Goal: Task Accomplishment & Management: Manage account settings

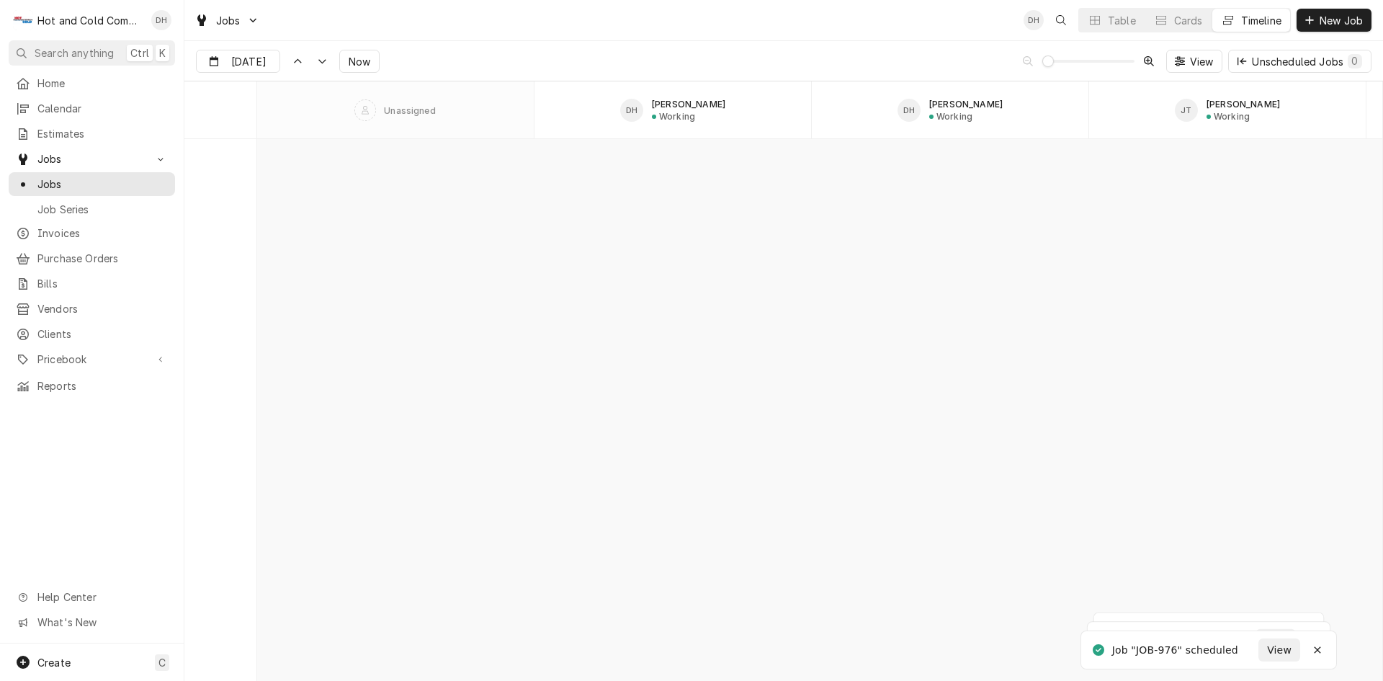
scroll to position [12394, 0]
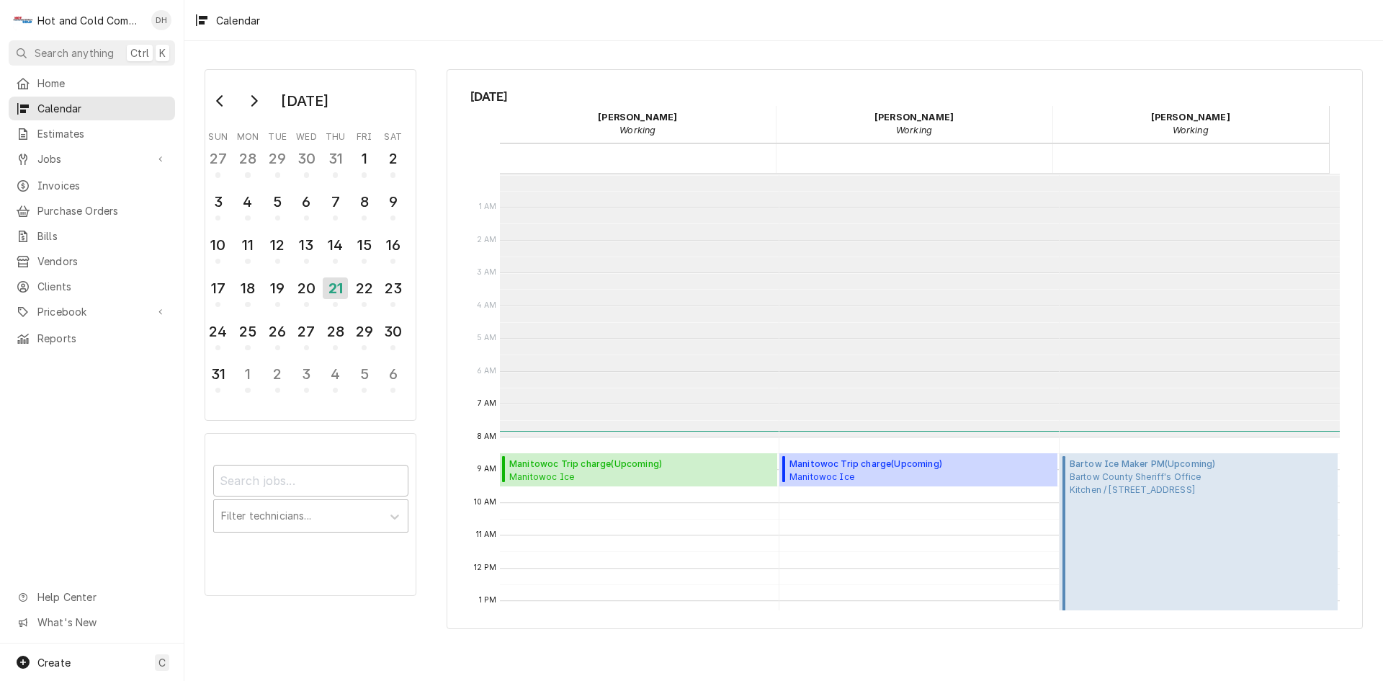
scroll to position [263, 0]
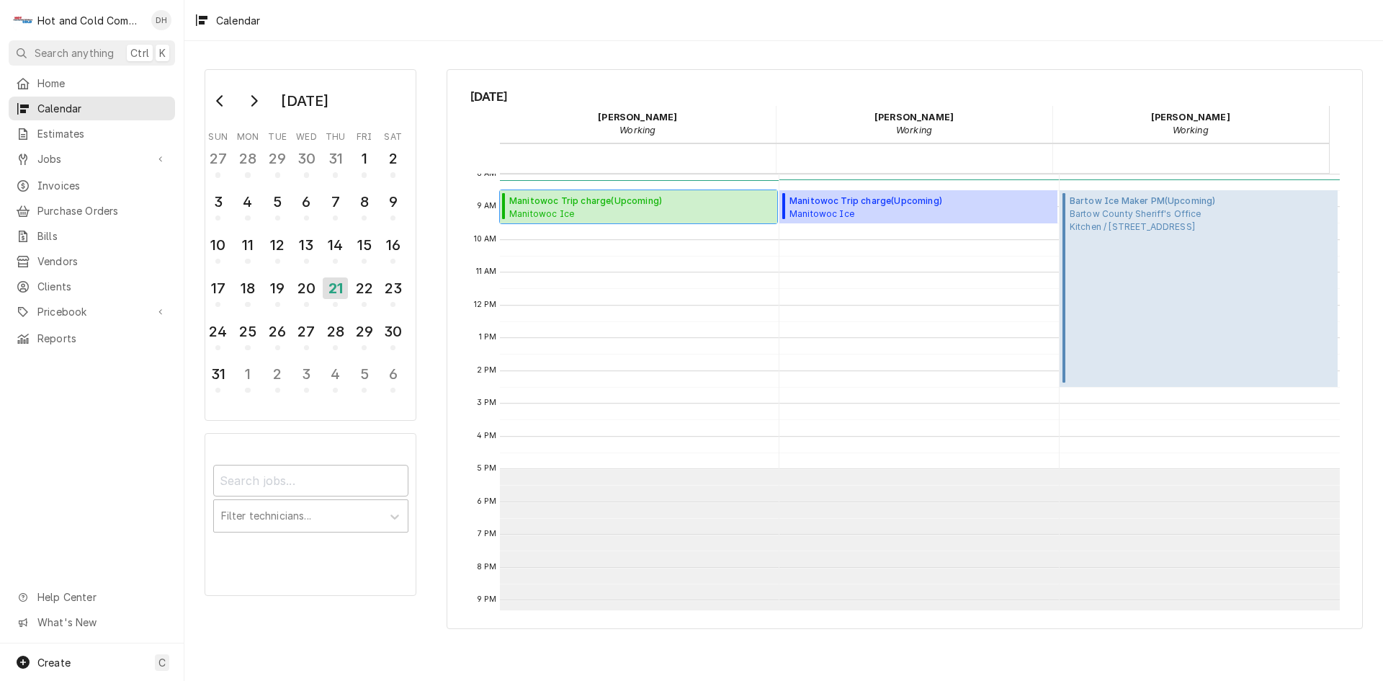
click at [637, 205] on span "Manitowoc Trip charge ( Upcoming )" at bounding box center [629, 201] width 241 height 13
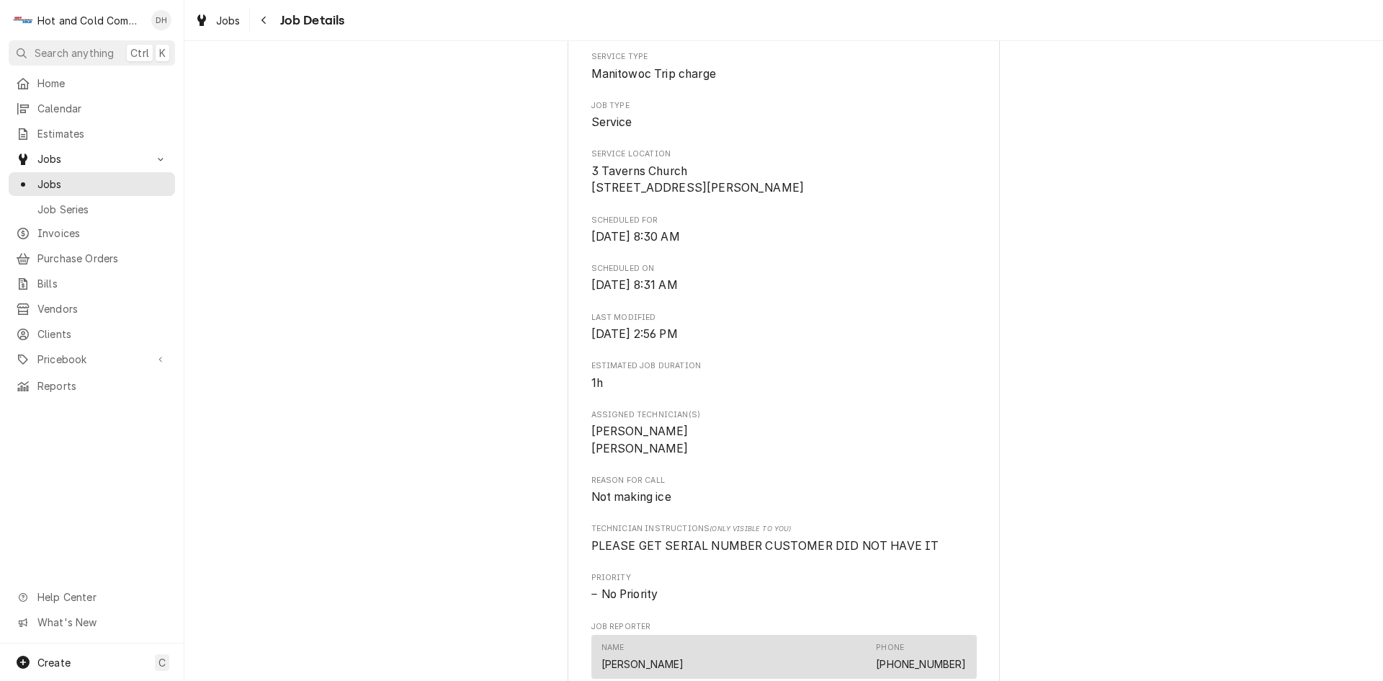
scroll to position [481, 0]
